Goal: Communication & Community: Answer question/provide support

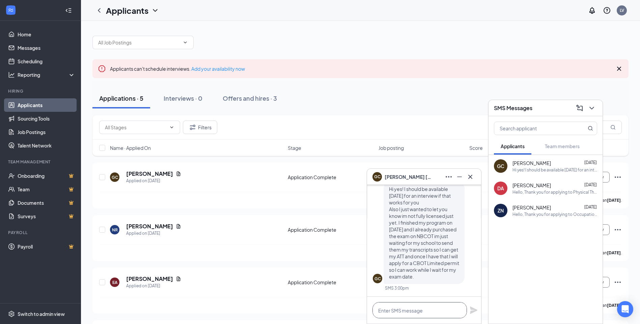
click at [412, 311] on textarea at bounding box center [419, 310] width 94 height 16
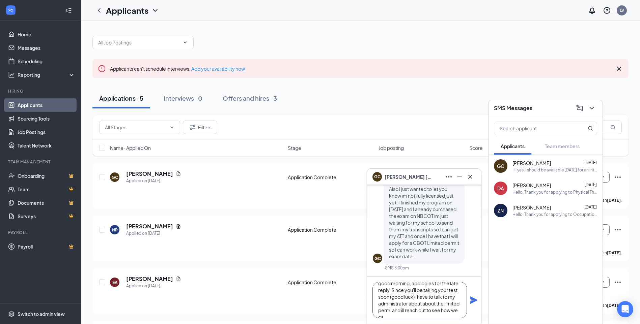
scroll to position [14, 0]
drag, startPoint x: 437, startPoint y: 297, endPoint x: 424, endPoint y: 297, distance: 12.5
click at [424, 297] on textarea "good morning, apologies for the late reply. Since you'll be taking your test so…" at bounding box center [419, 300] width 94 height 36
click at [421, 311] on textarea "good morning, apologies for the late reply. Since you'll be taking your test so…" at bounding box center [419, 300] width 94 height 36
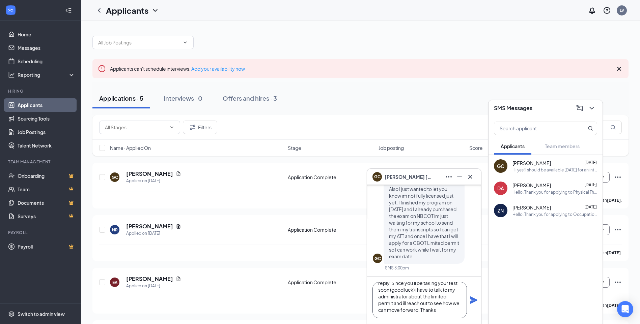
type textarea "good morning, apologies for the late reply. Since you'll be taking your test so…"
click at [475, 301] on icon "Plane" at bounding box center [473, 300] width 7 height 7
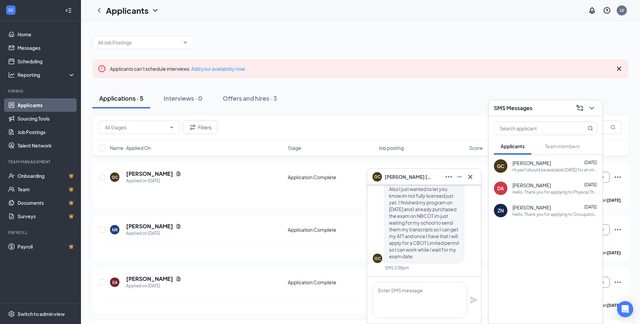
scroll to position [0, 0]
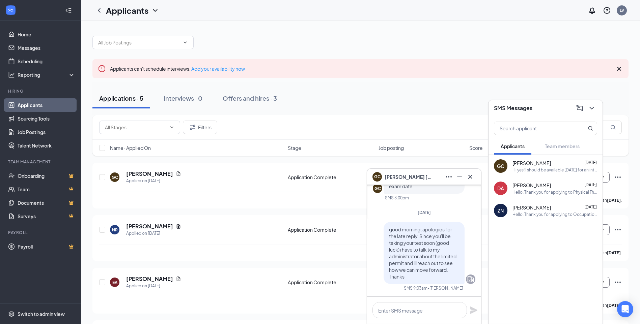
click at [441, 104] on div "Applications · 5 Interviews · 0 Offers and hires · 3" at bounding box center [360, 98] width 536 height 20
click at [594, 106] on icon "ChevronDown" at bounding box center [591, 108] width 8 height 8
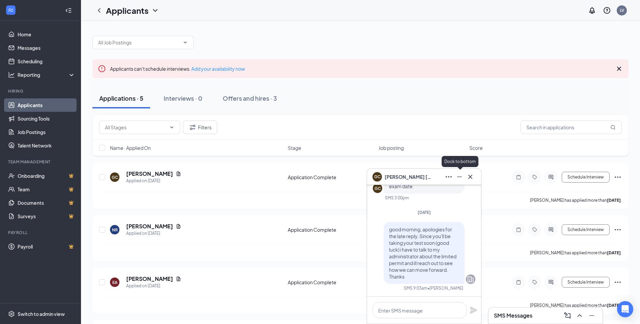
click at [461, 179] on icon "Minimize" at bounding box center [459, 177] width 8 height 8
